Goal: Transaction & Acquisition: Purchase product/service

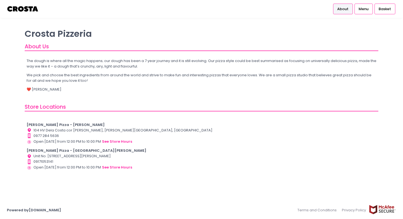
click at [55, 152] on b "[PERSON_NAME] Pizza - [GEOGRAPHIC_DATA][PERSON_NAME]" at bounding box center [87, 150] width 120 height 5
click at [122, 168] on button "see store hours" at bounding box center [117, 167] width 31 height 6
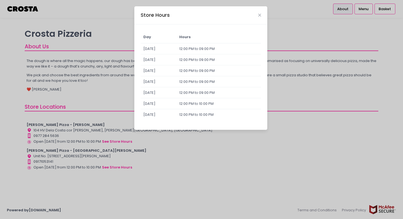
click at [83, 136] on div "Store Hours Day Hours [DATE] 12:00 PM to 09:00 PM [DATE] 12:00 PM to 09:00 PM […" at bounding box center [201, 109] width 403 height 219
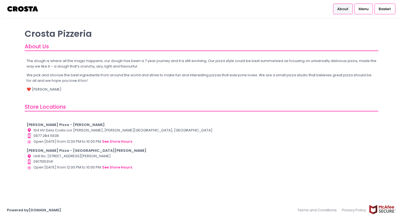
click at [29, 7] on img at bounding box center [23, 9] width 32 height 10
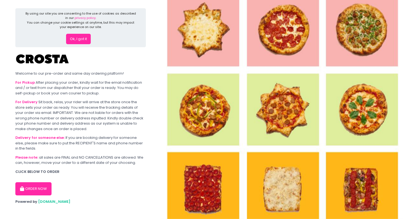
click at [40, 184] on button "ORDER NOW" at bounding box center [33, 188] width 36 height 13
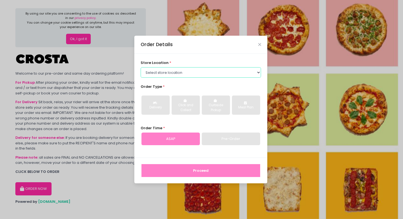
click at [172, 74] on select "Select store location Crosta Pizza - Salcedo Crosta Pizza - San Juan" at bounding box center [201, 72] width 121 height 10
select select "65090bae48156caed44a5eb4"
click at [141, 67] on select "Select store location Crosta Pizza - Salcedo Crosta Pizza - San Juan" at bounding box center [201, 72] width 121 height 10
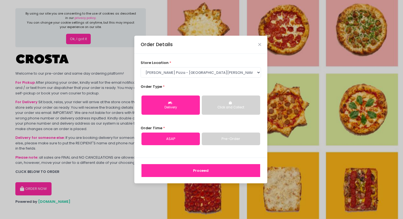
click at [171, 106] on div "Delivery" at bounding box center [170, 107] width 51 height 5
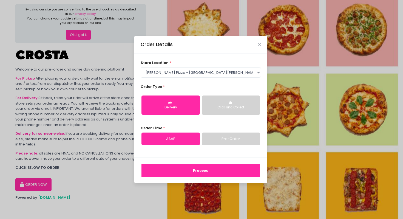
click at [201, 169] on button "Proceed" at bounding box center [200, 170] width 119 height 13
